Goal: Task Accomplishment & Management: Manage account settings

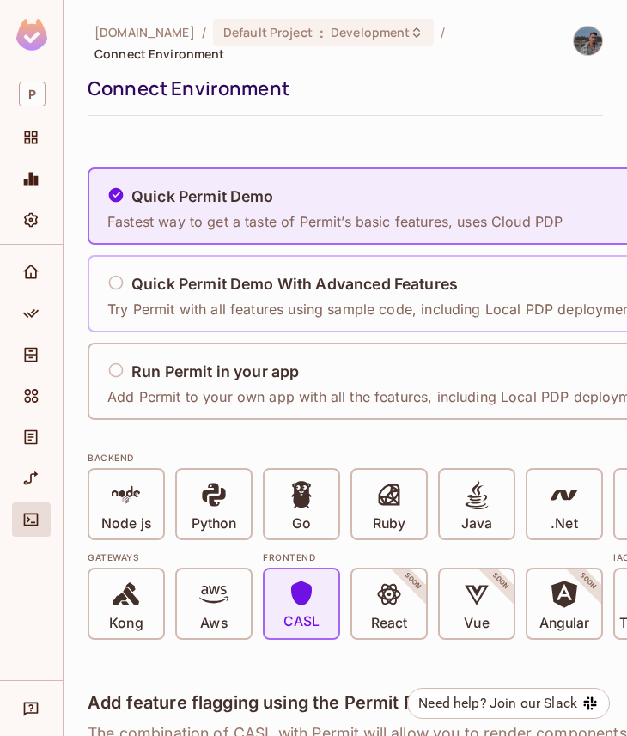
scroll to position [107, 19]
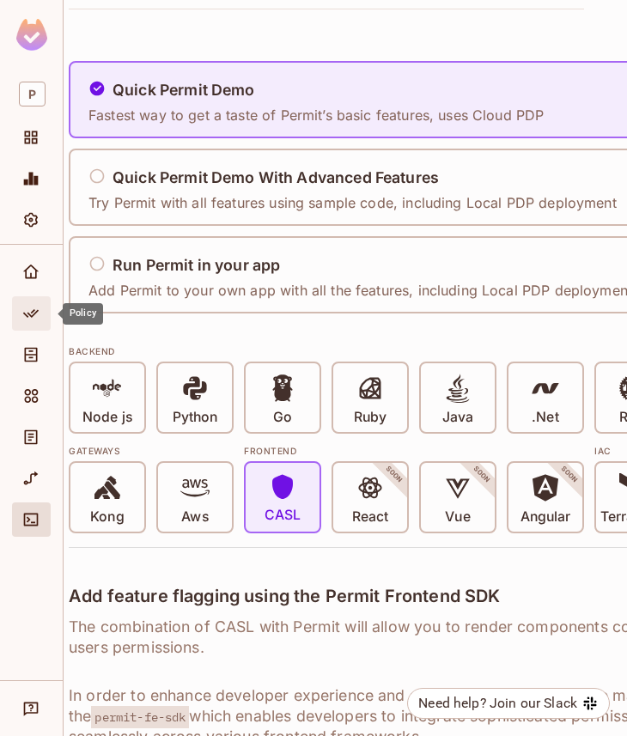
click at [35, 316] on icon "Policy" at bounding box center [30, 313] width 17 height 17
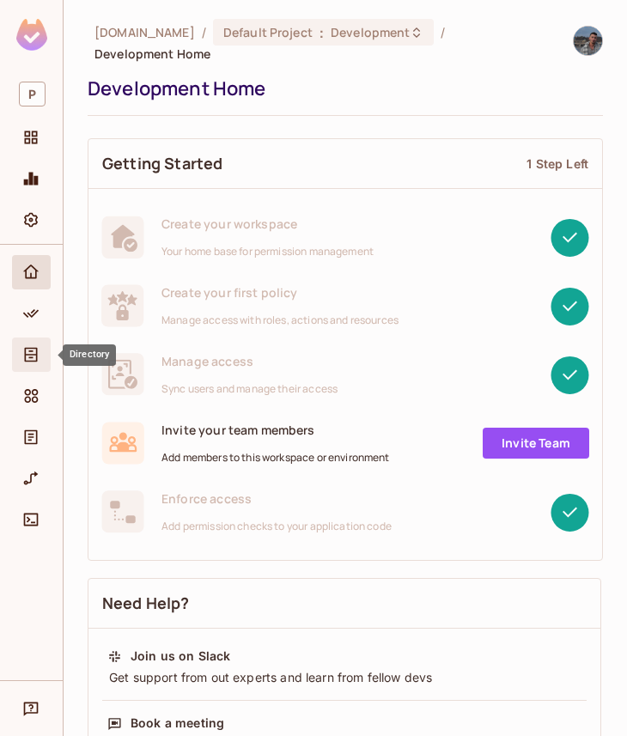
click at [19, 369] on div "Directory" at bounding box center [31, 355] width 39 height 34
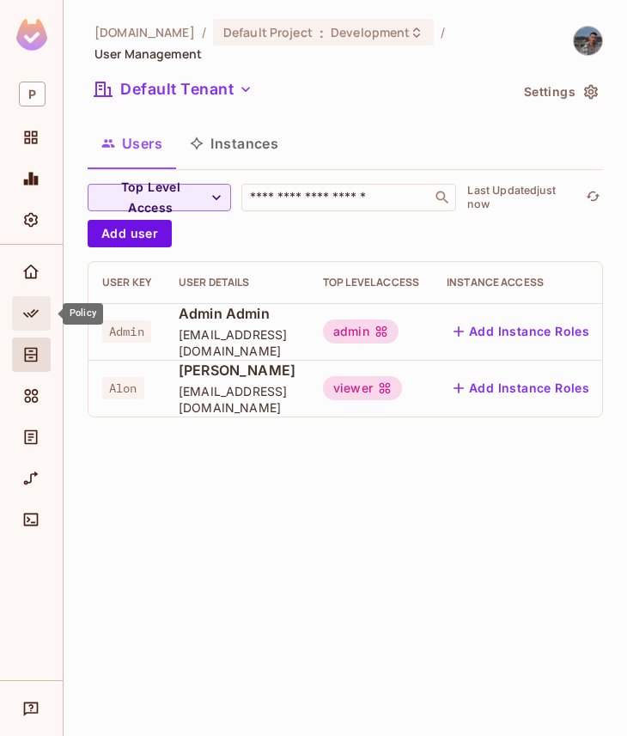
click at [42, 300] on div "Policy" at bounding box center [31, 313] width 39 height 34
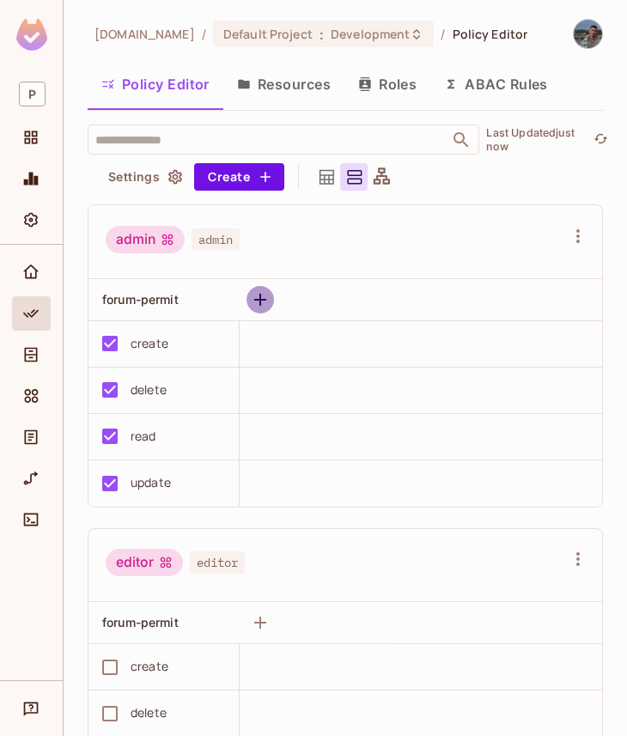
click at [257, 310] on button "button" at bounding box center [260, 299] width 27 height 27
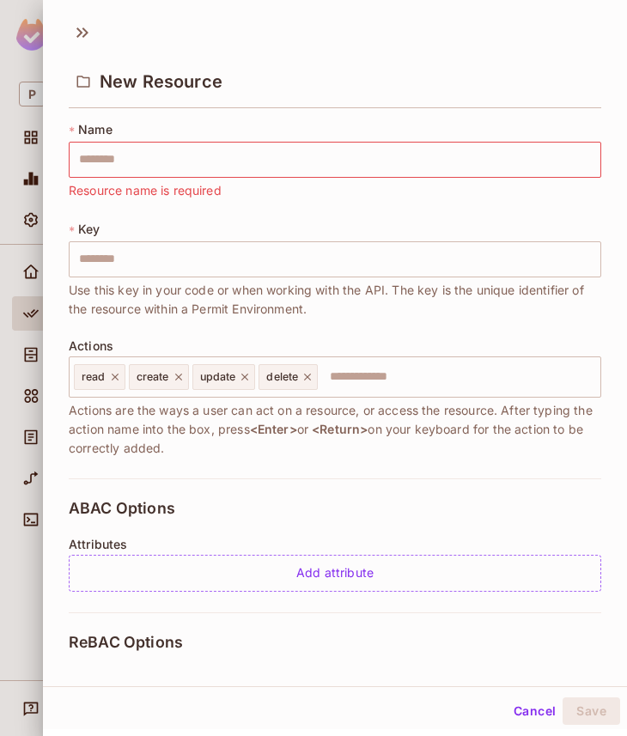
click at [66, 34] on div "New Resource" at bounding box center [335, 66] width 584 height 95
click at [81, 31] on icon at bounding box center [79, 32] width 6 height 10
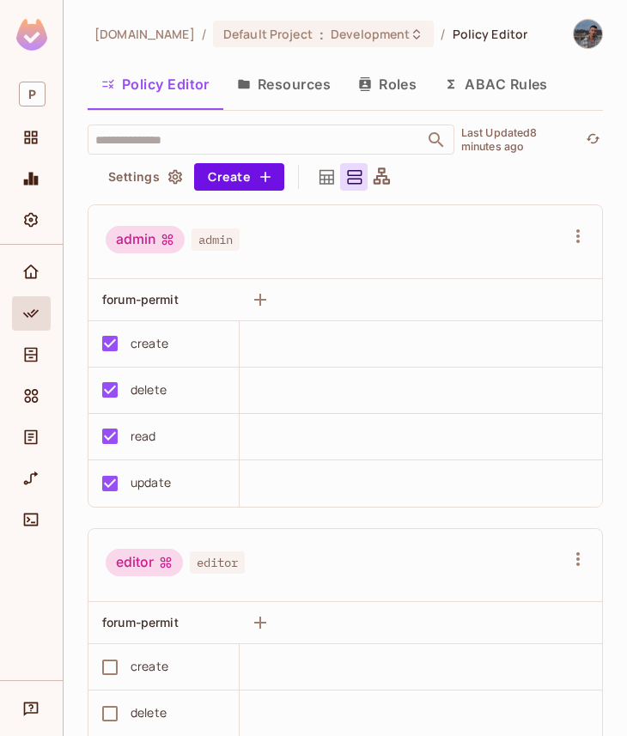
click at [225, 6] on div "[DOMAIN_NAME] / Default Project : Development / Policy Editor Policy Editor Res…" at bounding box center [346, 368] width 564 height 736
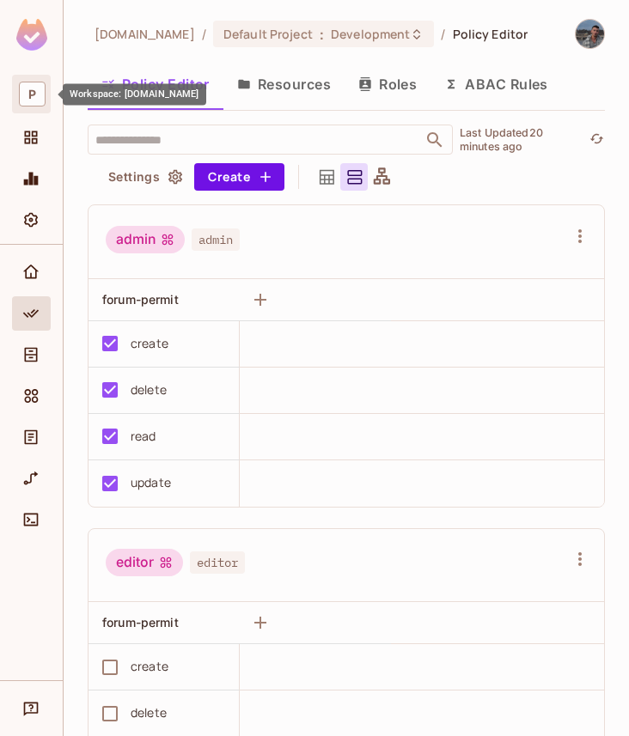
click at [31, 103] on span "P" at bounding box center [32, 94] width 27 height 25
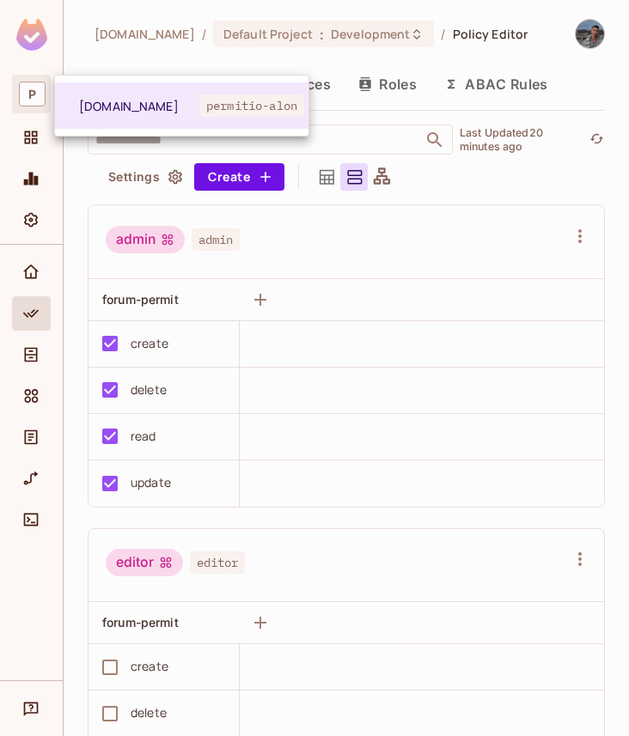
click at [31, 103] on div at bounding box center [314, 368] width 629 height 736
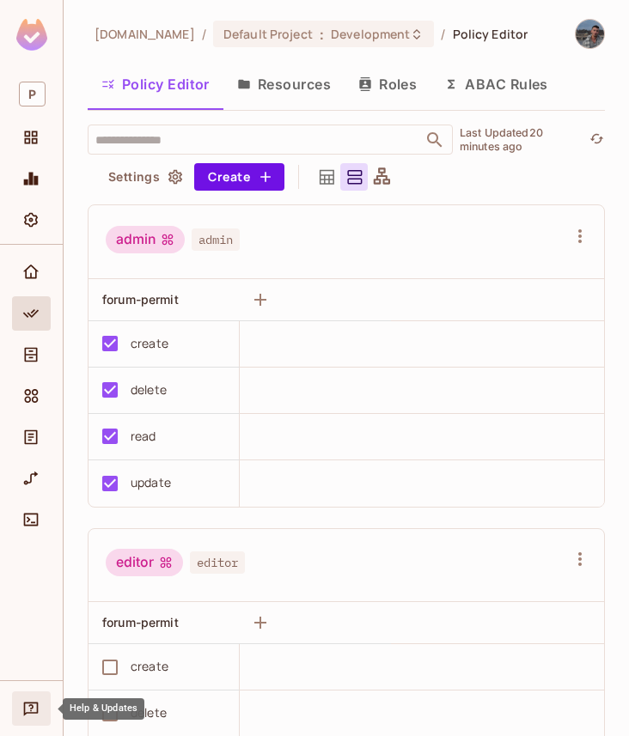
click at [15, 720] on div "Help & Updates" at bounding box center [31, 709] width 39 height 34
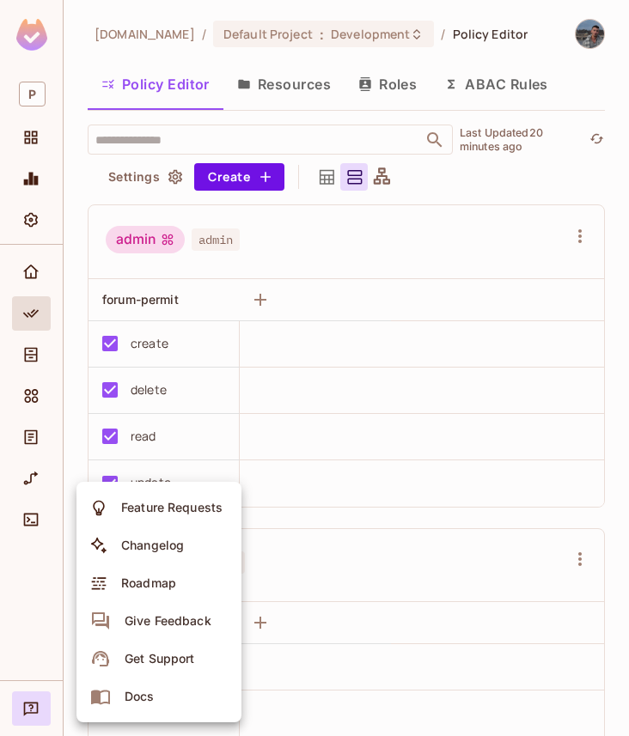
click at [37, 689] on div at bounding box center [314, 368] width 629 height 736
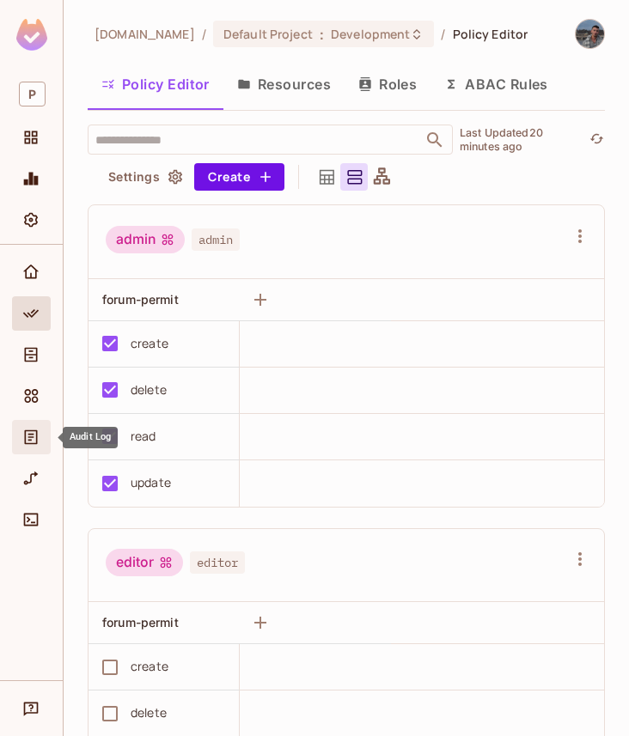
click at [36, 448] on div "Audit Log" at bounding box center [31, 437] width 39 height 34
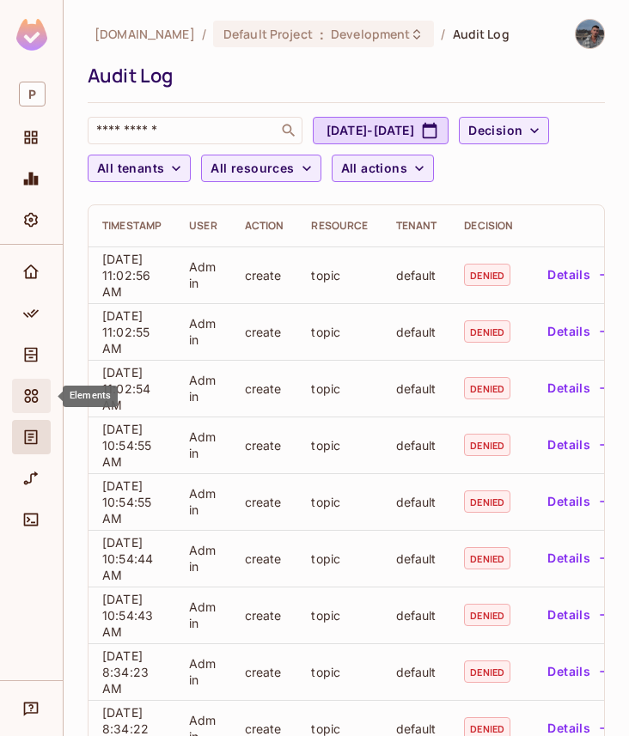
click at [36, 394] on icon "Elements" at bounding box center [32, 396] width 14 height 14
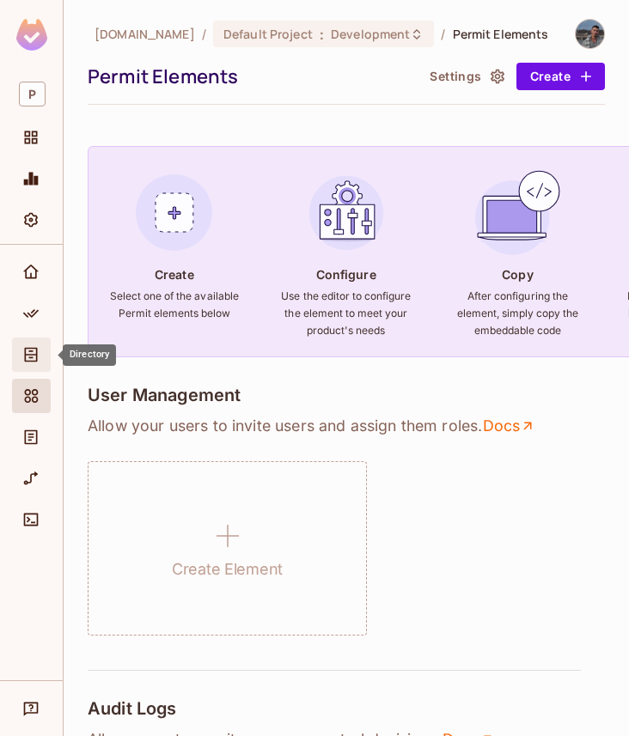
click at [36, 357] on icon "Directory" at bounding box center [31, 355] width 13 height 15
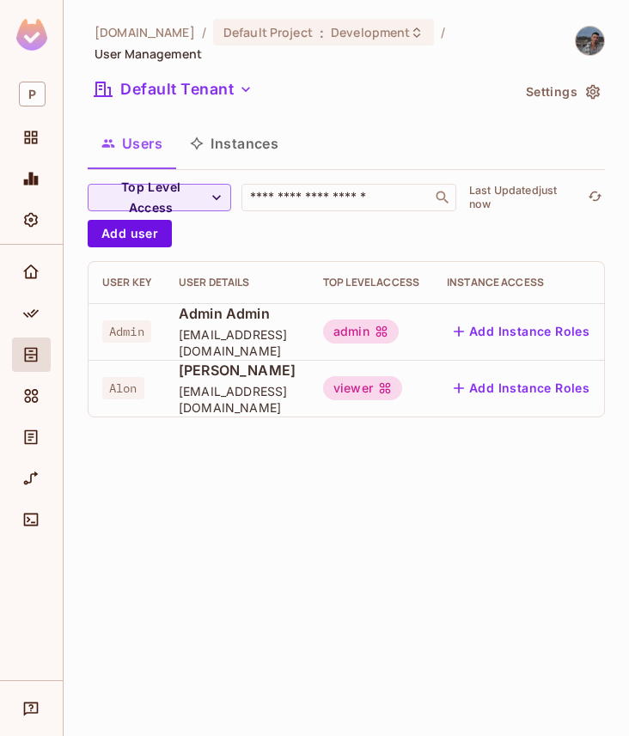
click at [10, 331] on div at bounding box center [31, 463] width 63 height 436
click at [27, 284] on div "Home" at bounding box center [31, 272] width 39 height 34
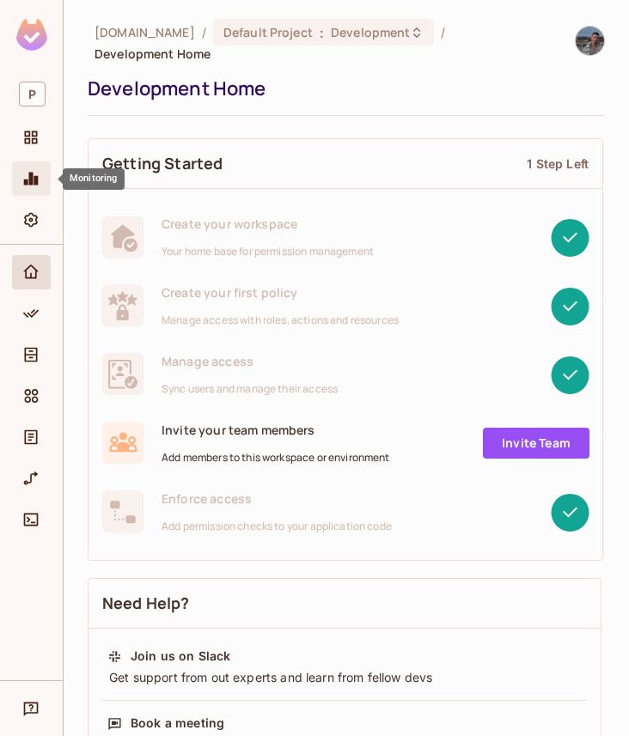
click at [38, 176] on icon "Monitoring" at bounding box center [31, 179] width 15 height 13
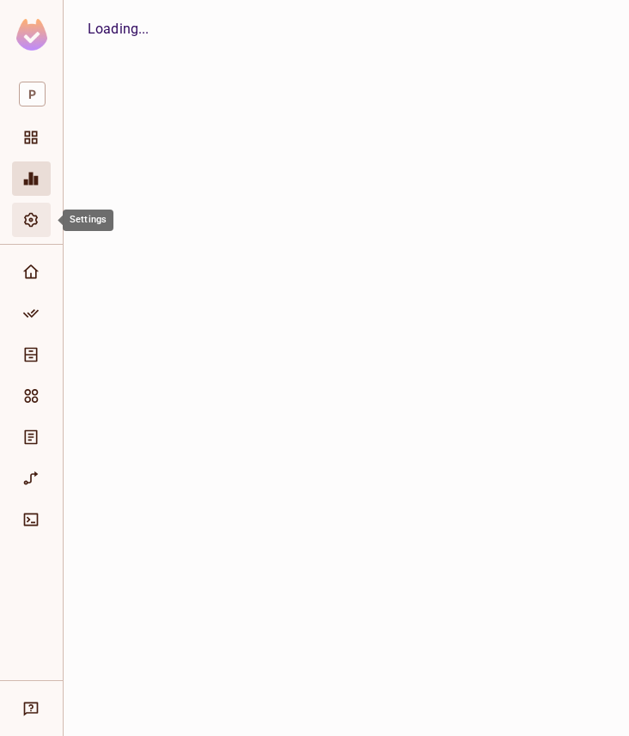
click at [36, 213] on icon "Settings" at bounding box center [30, 219] width 17 height 17
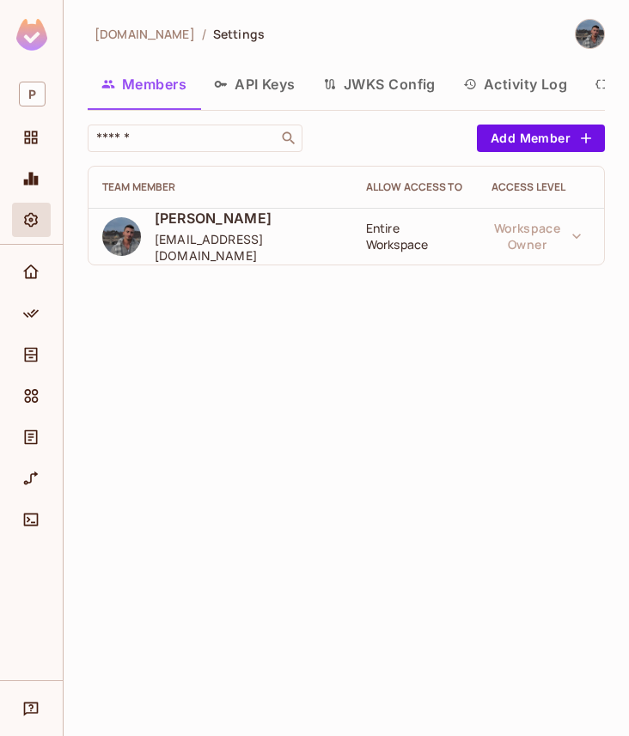
click at [259, 67] on button "API Keys" at bounding box center [254, 84] width 109 height 43
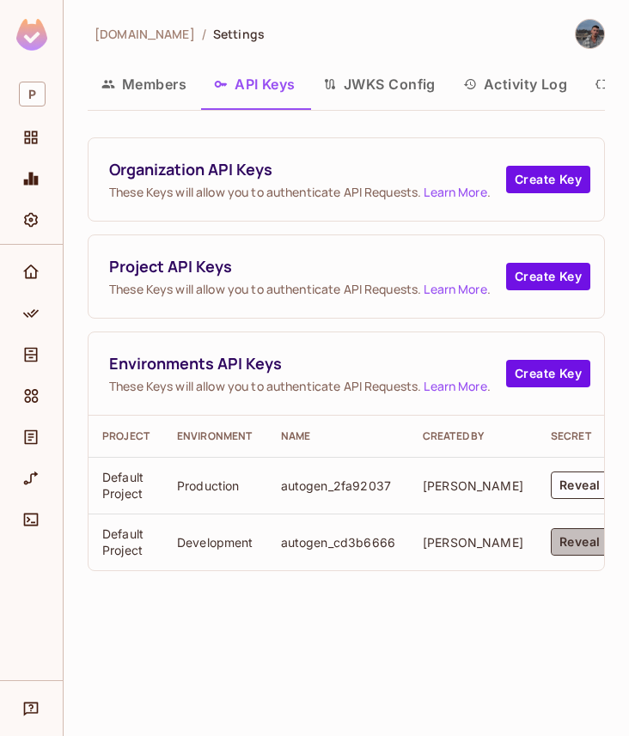
click at [555, 543] on button "Reveal Key" at bounding box center [593, 541] width 84 height 27
copy p "permit_key_XWsrFY93hU9BvH7v2dEUro927OrExVaeLa6dkp5gDXhSZh1awVLbGz22A3LNCxVuA3TW…"
